Goal: Transaction & Acquisition: Purchase product/service

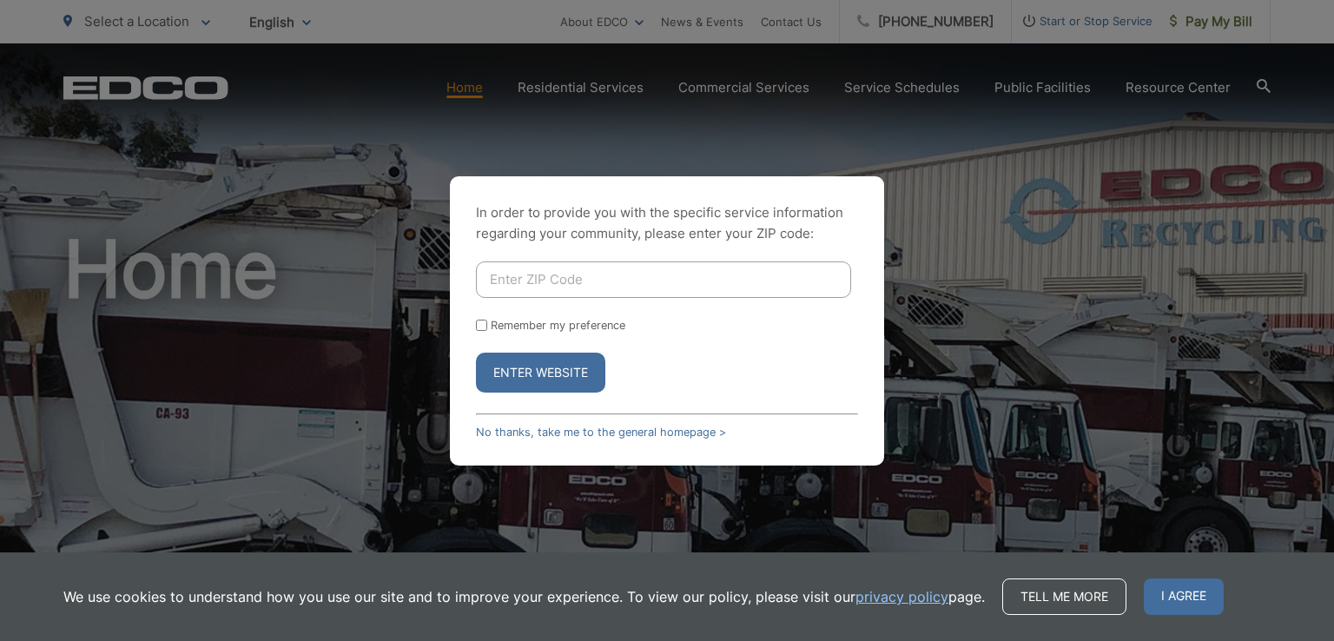
click at [612, 284] on input "Enter ZIP Code" at bounding box center [663, 280] width 375 height 36
type input "92075"
click at [480, 321] on input "Remember my preference" at bounding box center [481, 325] width 11 height 11
checkbox input "true"
click at [526, 373] on button "Enter Website" at bounding box center [540, 373] width 129 height 40
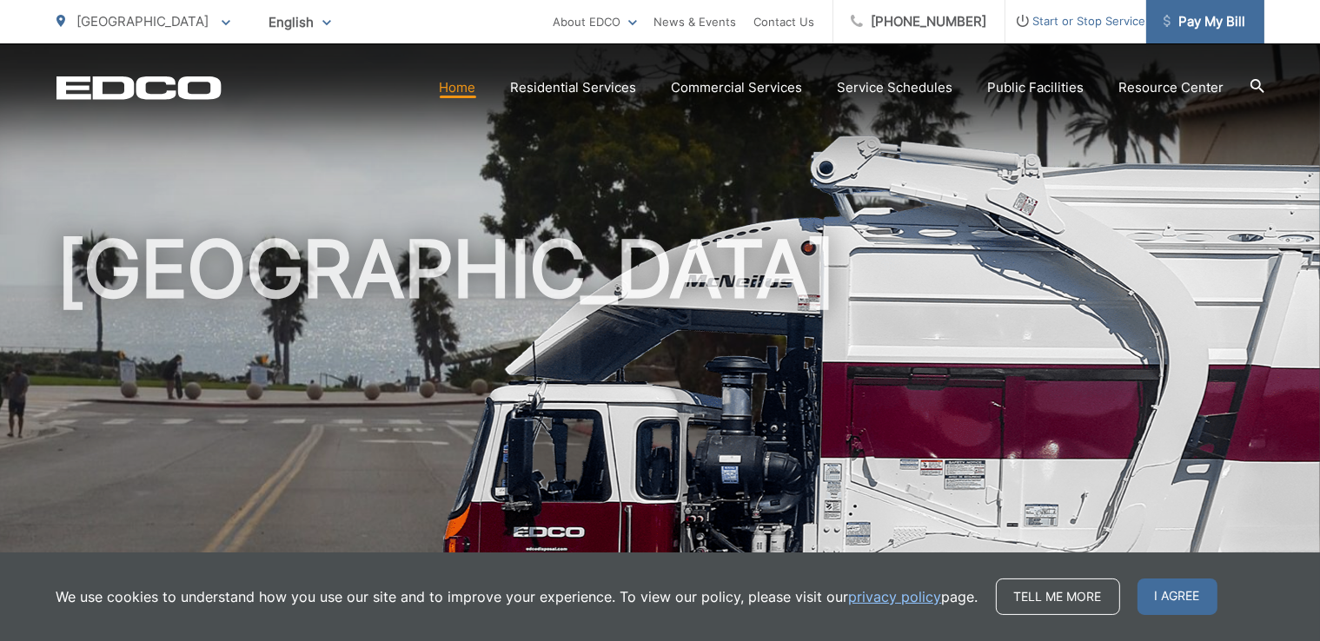
click at [1202, 24] on span "Pay My Bill" at bounding box center [1204, 21] width 83 height 21
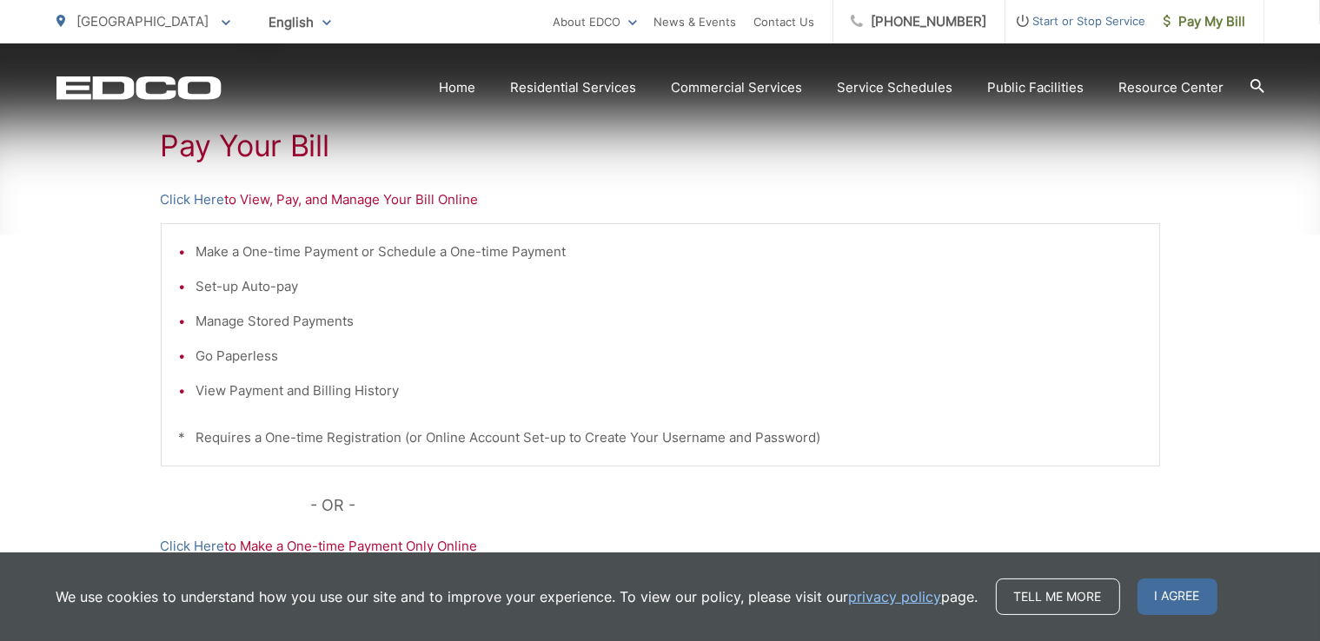
scroll to position [343, 0]
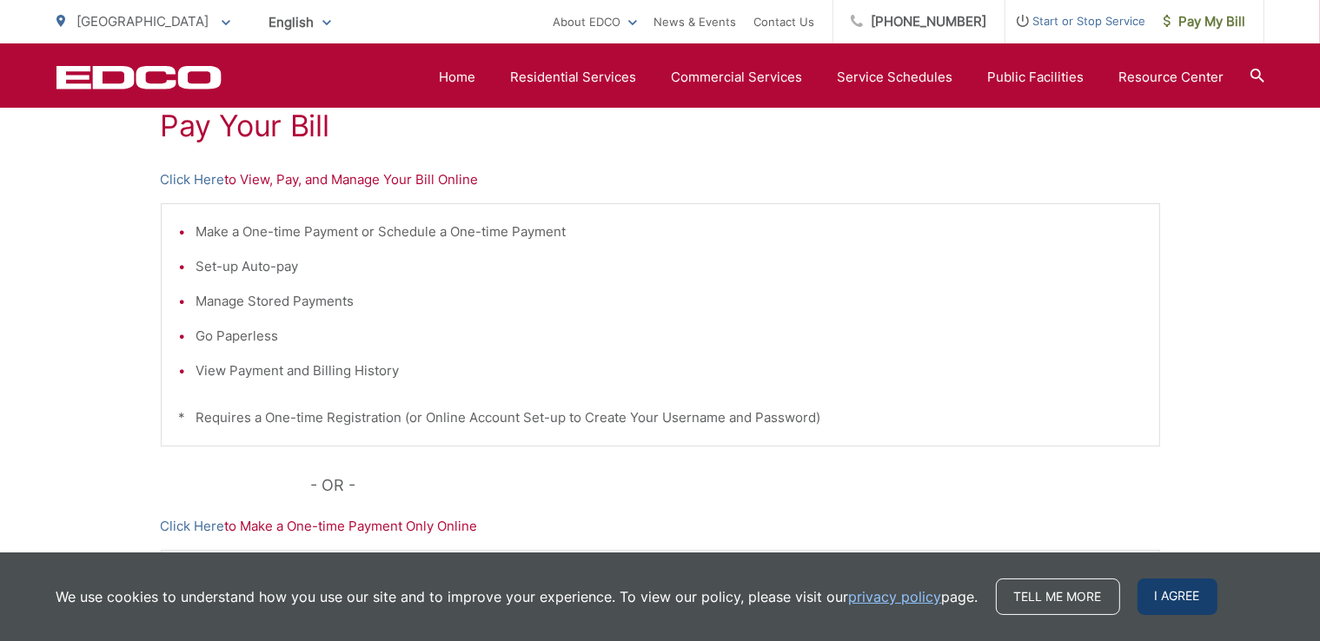
click at [1162, 597] on span "I agree" at bounding box center [1177, 597] width 80 height 36
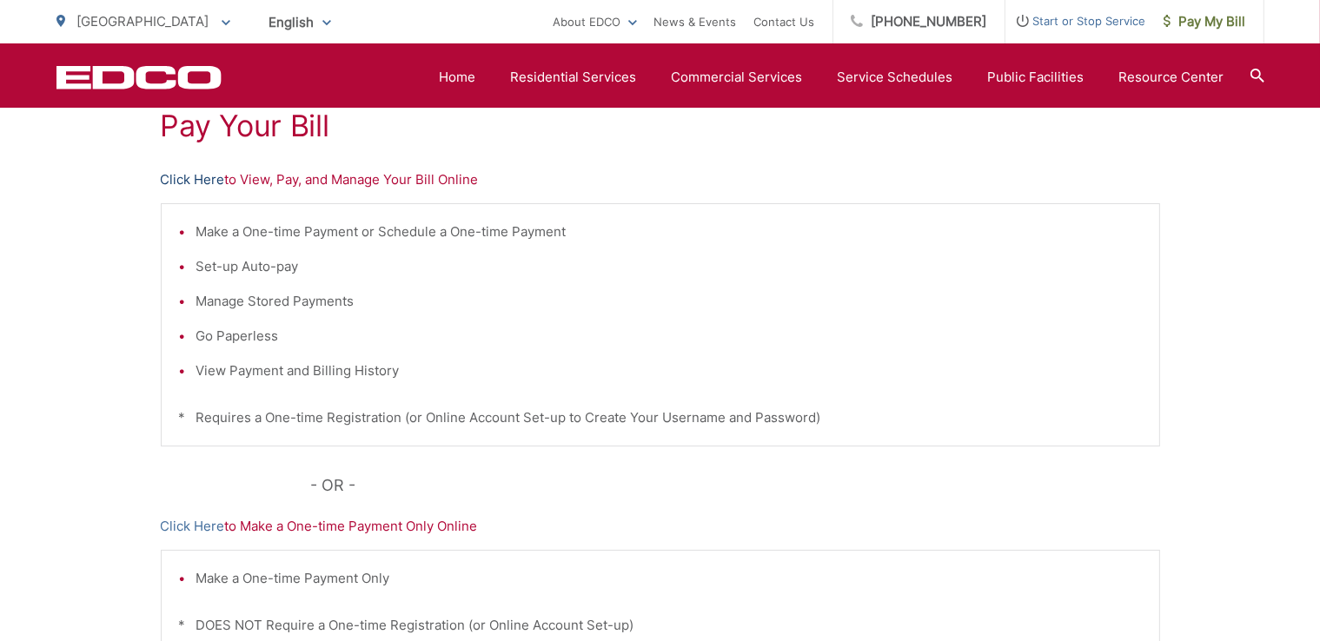
click at [188, 178] on link "Click Here" at bounding box center [193, 179] width 64 height 21
